Goal: Information Seeking & Learning: Find contact information

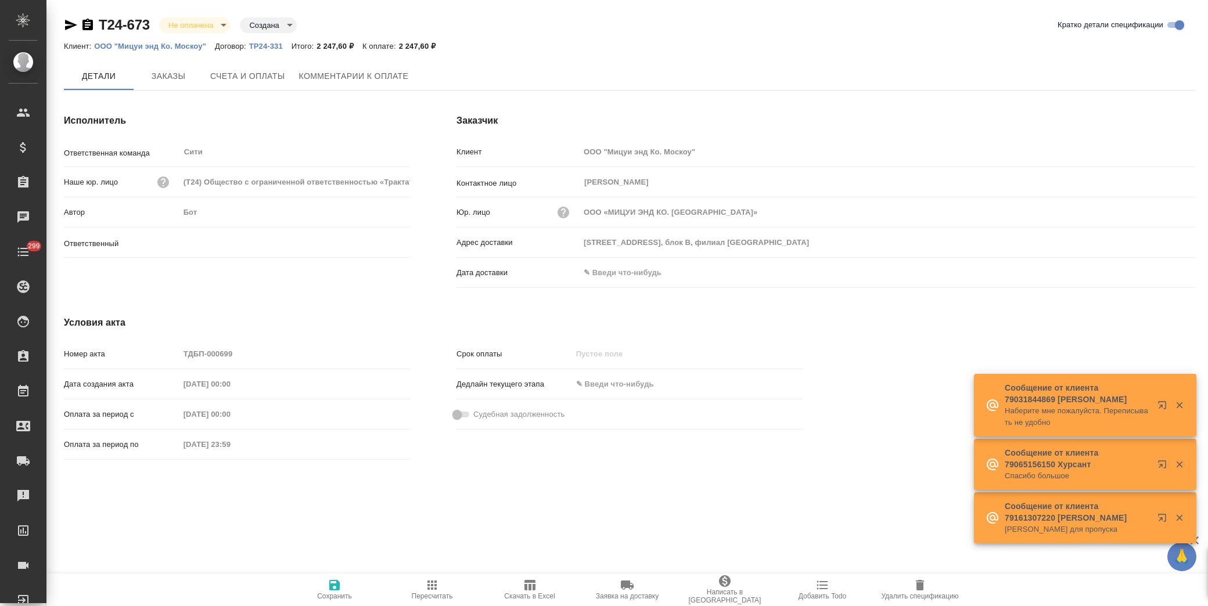
type input "[PERSON_NAME]"
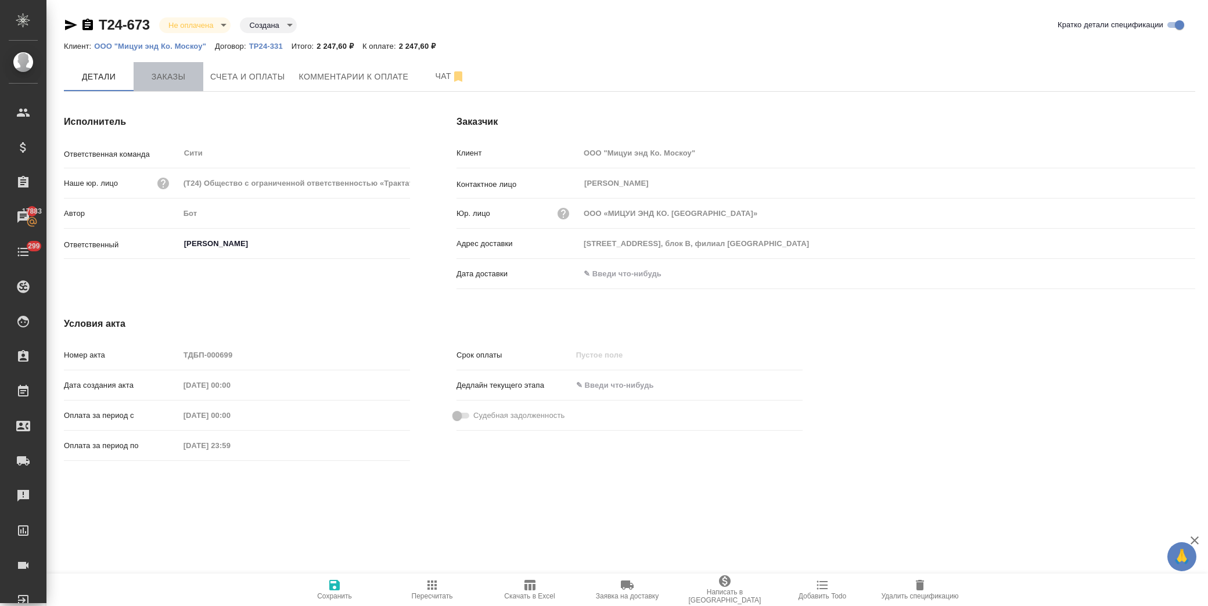
click at [157, 77] on span "Заказы" at bounding box center [169, 77] width 56 height 15
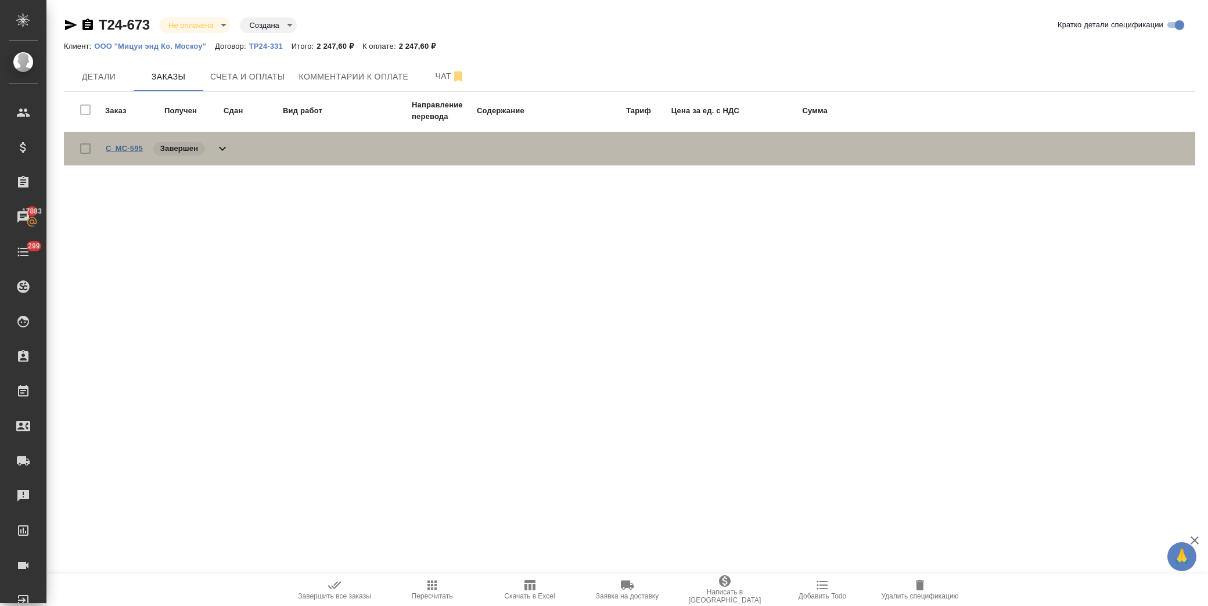
click at [115, 146] on link "C_MC-595" at bounding box center [124, 148] width 37 height 9
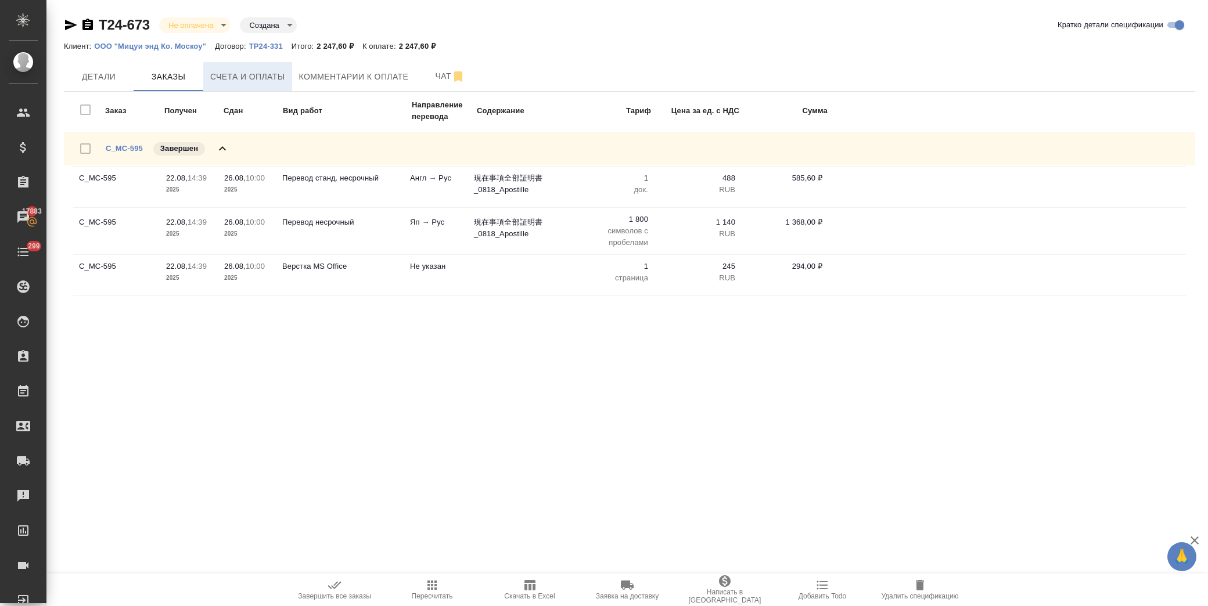
click at [242, 70] on span "Счета и оплаты" at bounding box center [247, 77] width 75 height 15
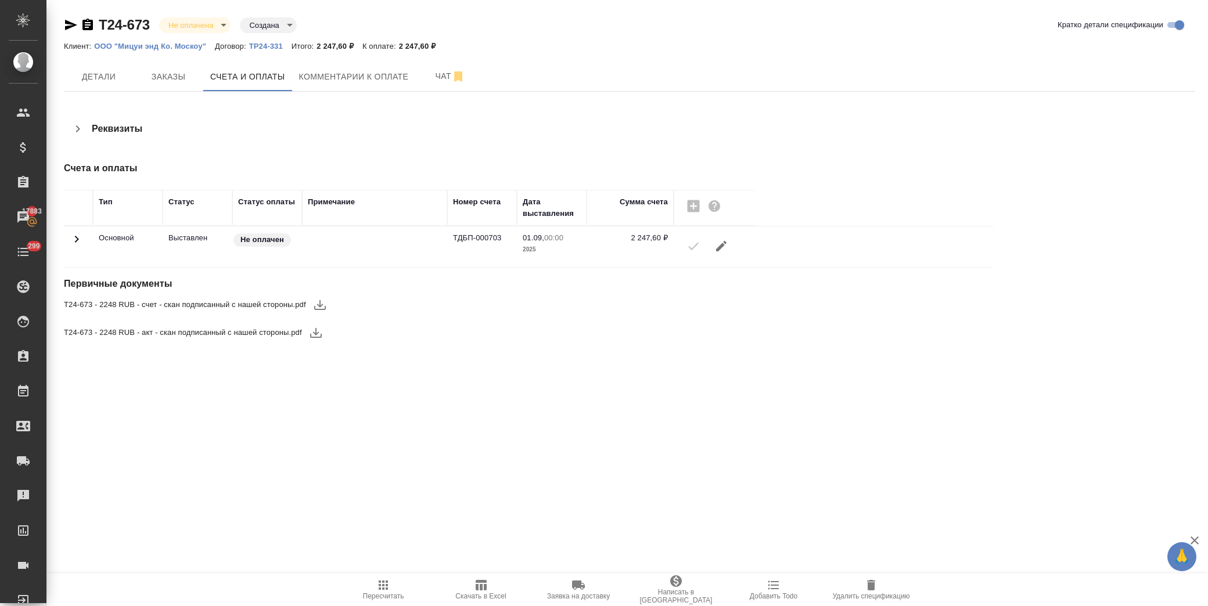
click at [323, 308] on icon "button" at bounding box center [320, 305] width 14 height 14
click at [316, 333] on icon "button" at bounding box center [316, 333] width 12 height 10
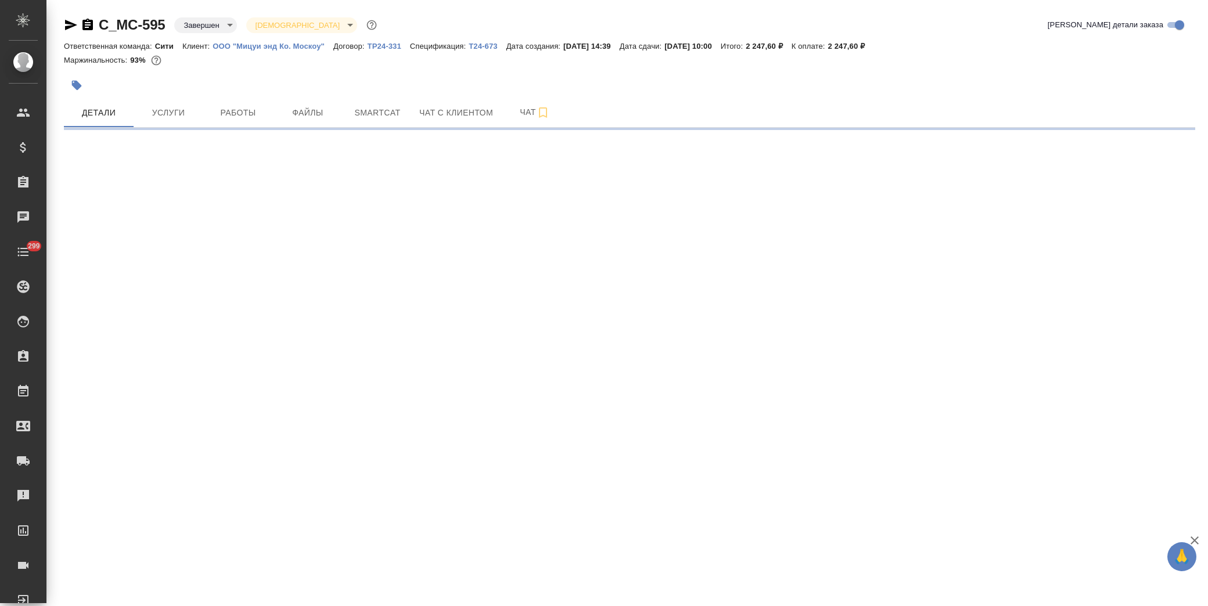
select select "RU"
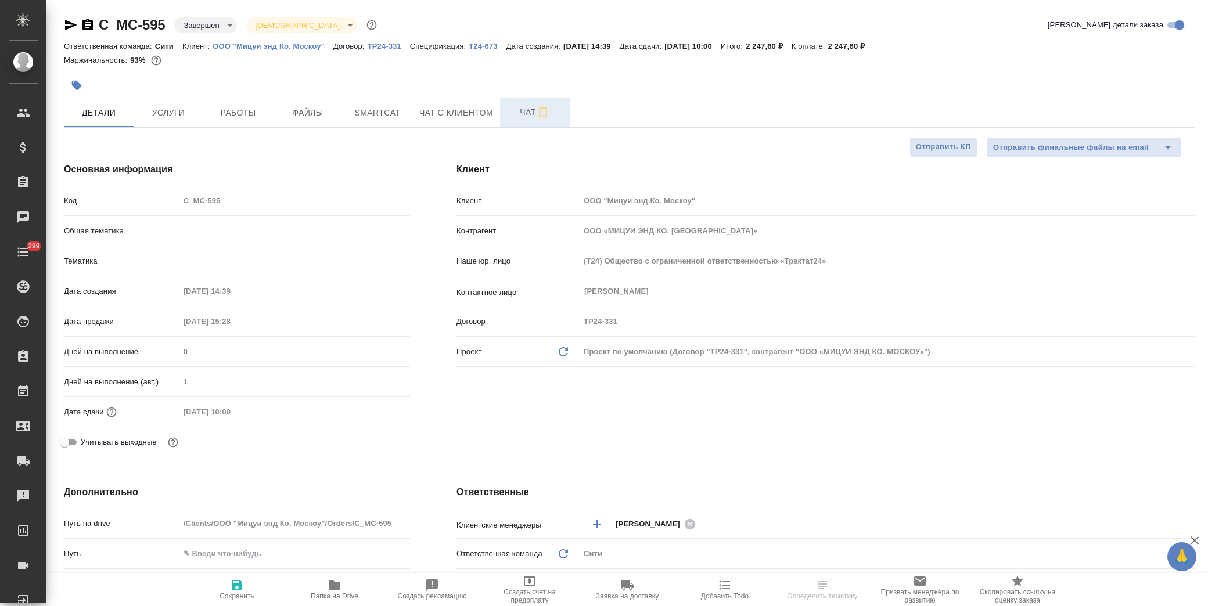
type textarea "x"
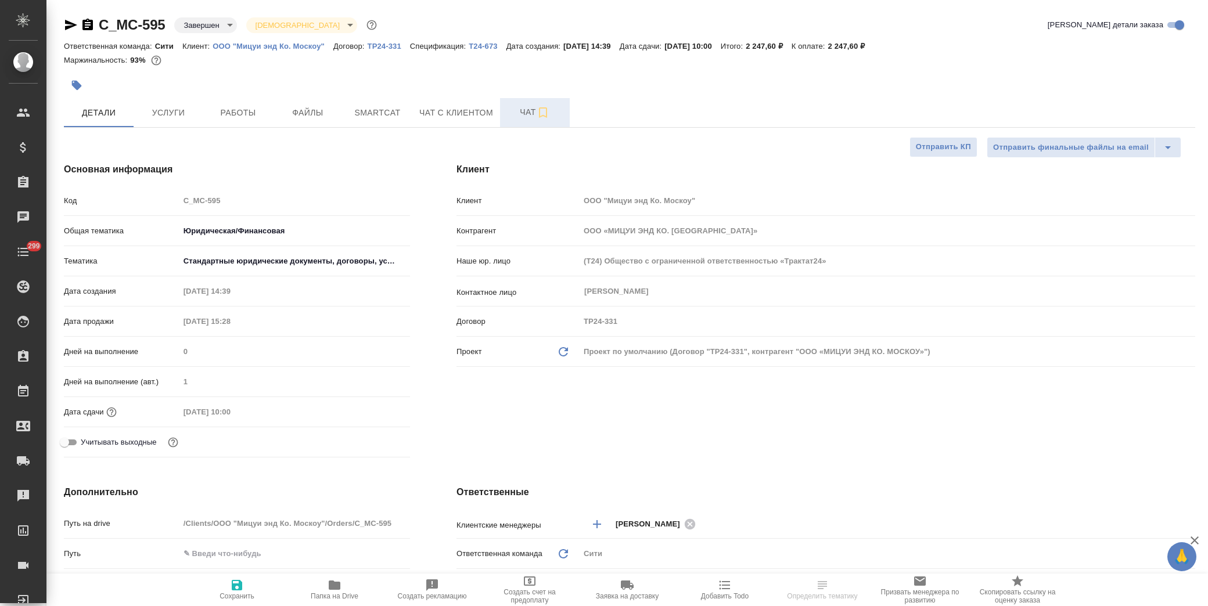
type textarea "x"
click at [280, 49] on link "ООО "Мицуи энд Ко. Москоу"" at bounding box center [273, 46] width 121 height 10
type textarea "x"
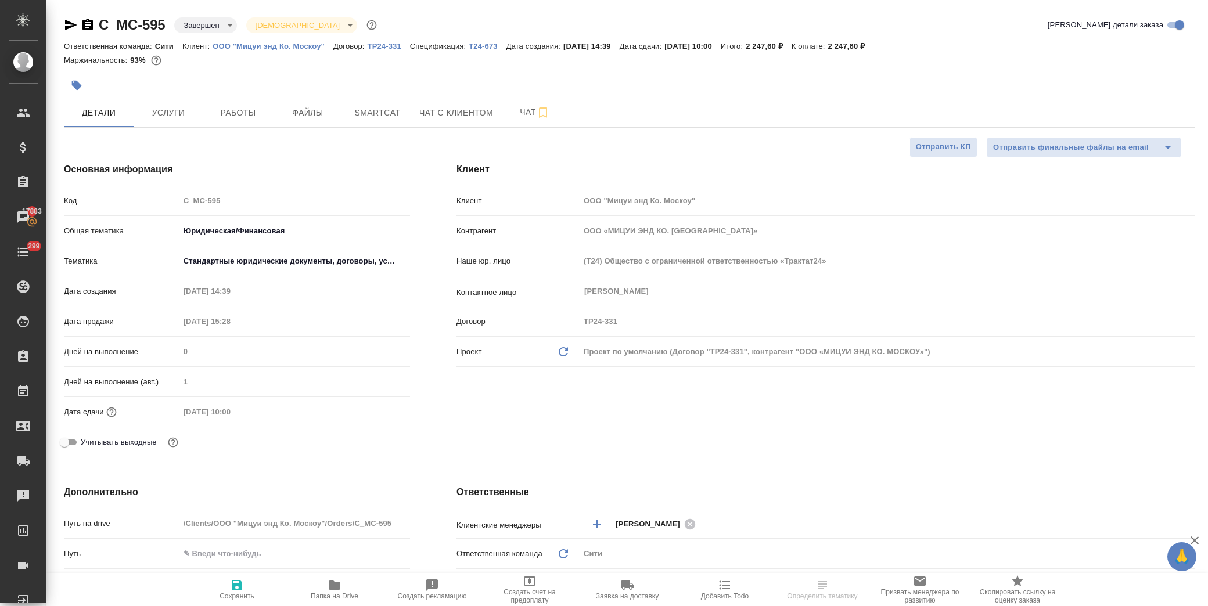
select select "RU"
type textarea "x"
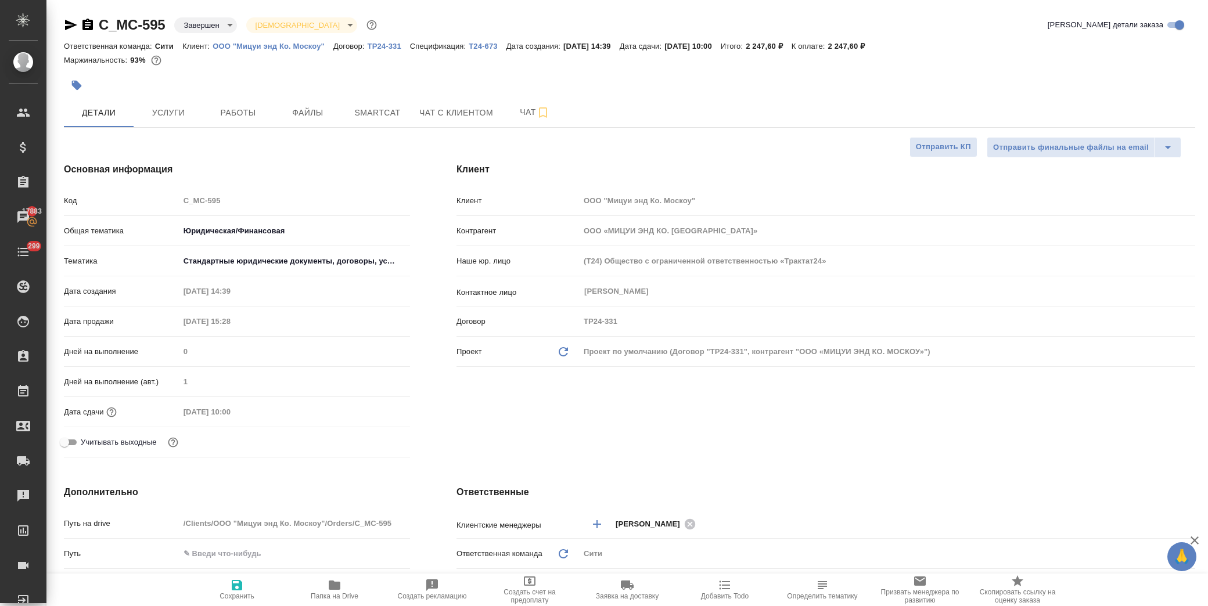
type textarea "x"
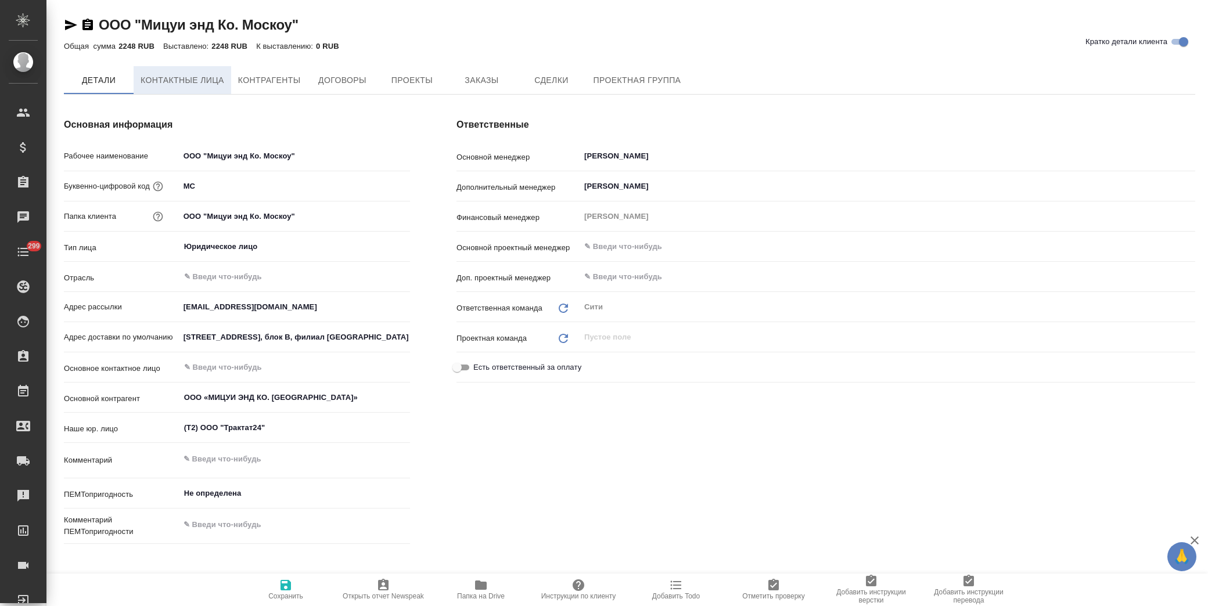
type textarea "x"
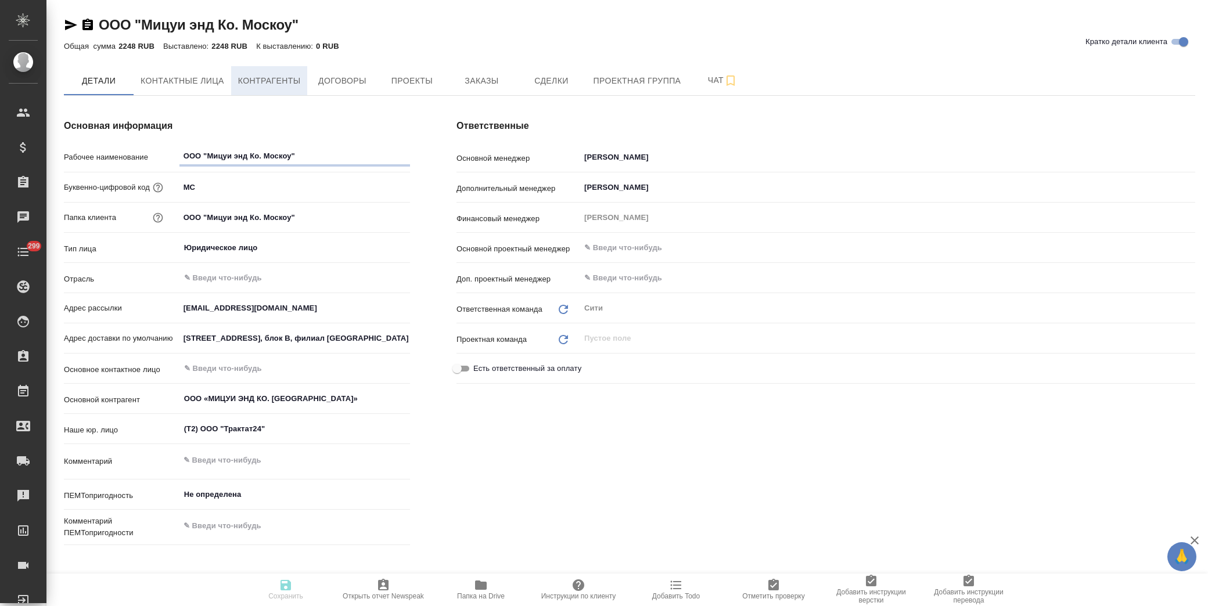
type textarea "x"
click at [189, 78] on span "Контактные лица" at bounding box center [183, 81] width 84 height 15
select select "RU"
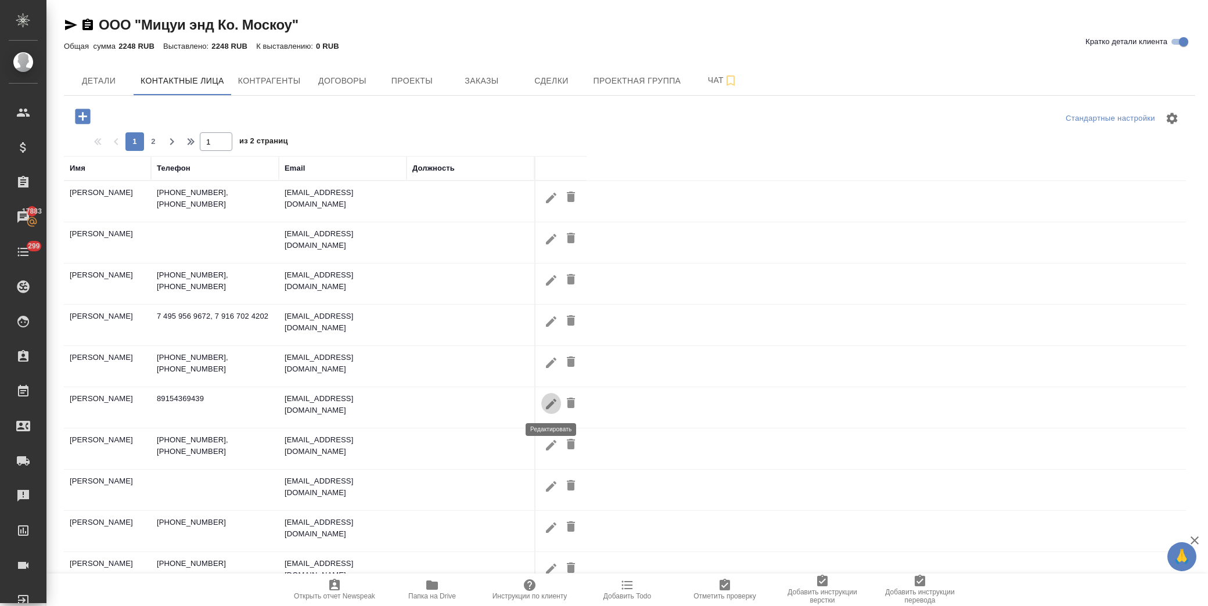
click at [547, 410] on icon "button" at bounding box center [551, 404] width 14 height 14
type input "Анастасия"
type input "Латынина"
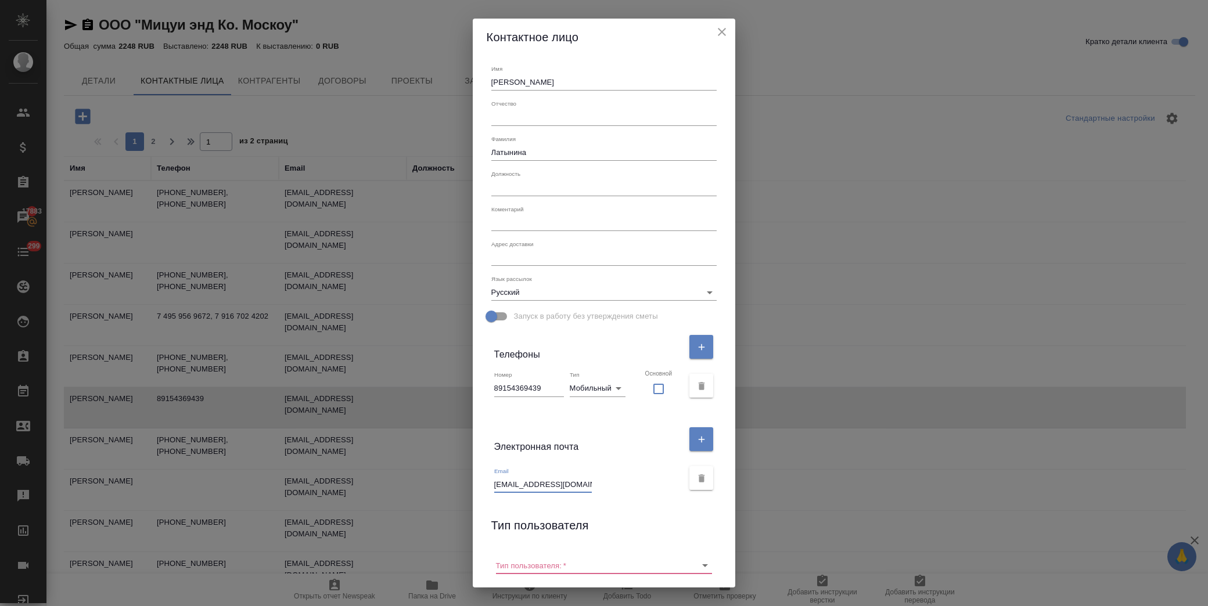
drag, startPoint x: 590, startPoint y: 487, endPoint x: 502, endPoint y: 489, distance: 87.7
click at [502, 489] on div "Email A.Latynina@mitsui.com" at bounding box center [604, 478] width 235 height 39
click at [868, 76] on div "Контактное лицо Имя Анастасия Отчество Фамилия Латынина Должность Коментарий x …" at bounding box center [604, 303] width 1208 height 606
click at [715, 29] on icon "close" at bounding box center [722, 32] width 14 height 14
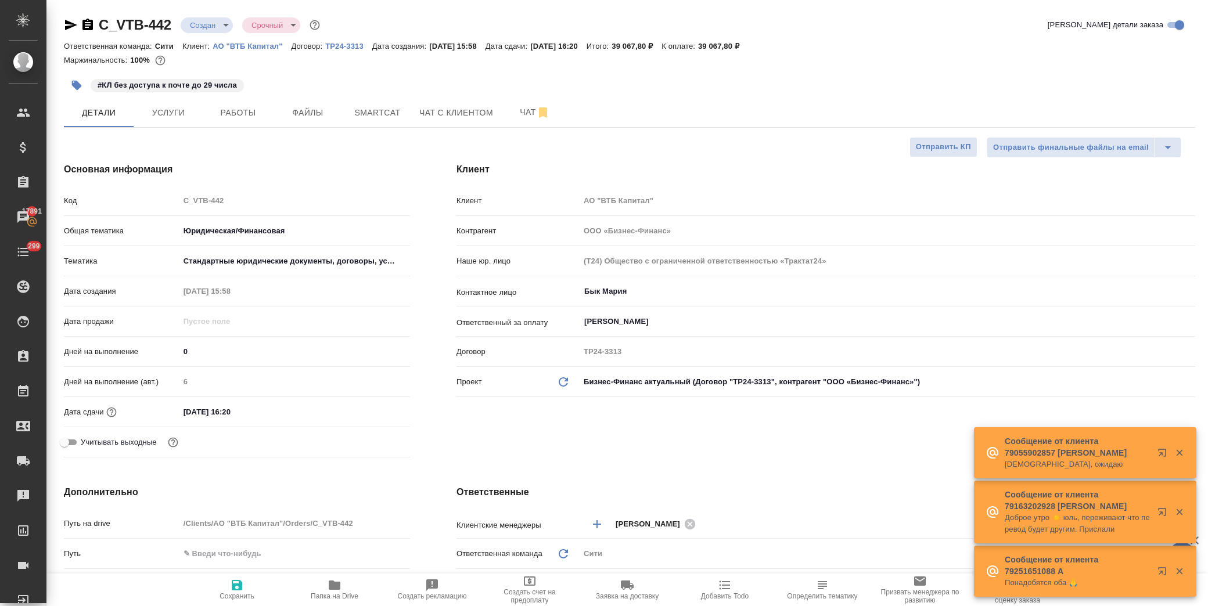
select select "RU"
